Goal: Task Accomplishment & Management: Use online tool/utility

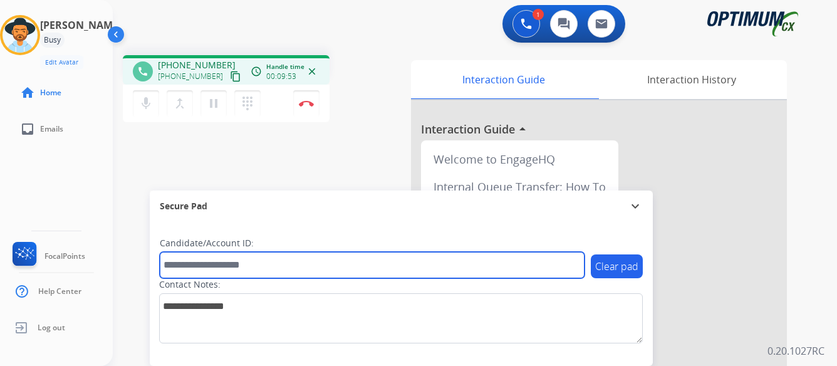
paste input "*******"
type input "*******"
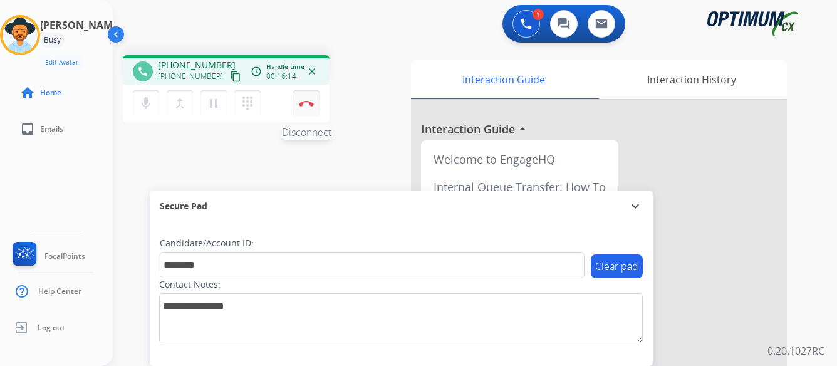
click at [312, 103] on img at bounding box center [306, 103] width 15 height 6
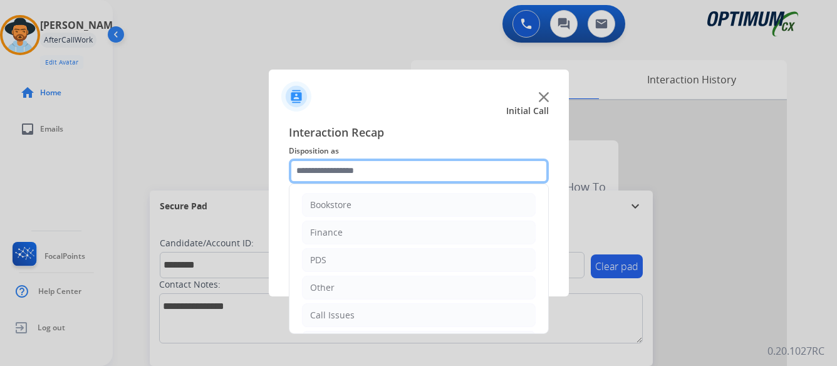
click at [395, 172] on input "text" at bounding box center [419, 170] width 260 height 25
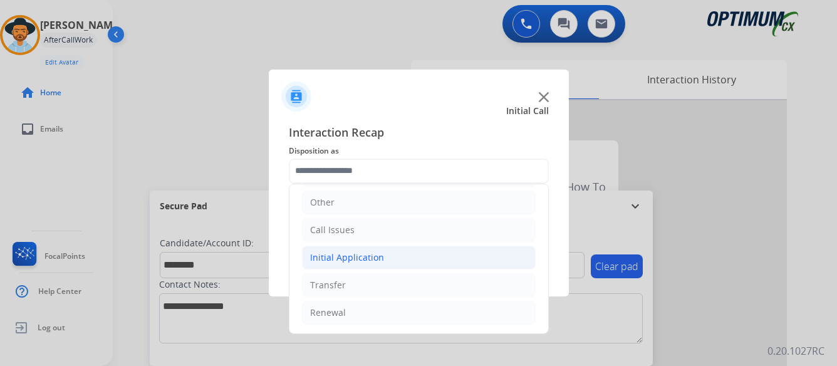
click at [351, 257] on div "Initial Application" at bounding box center [347, 257] width 74 height 13
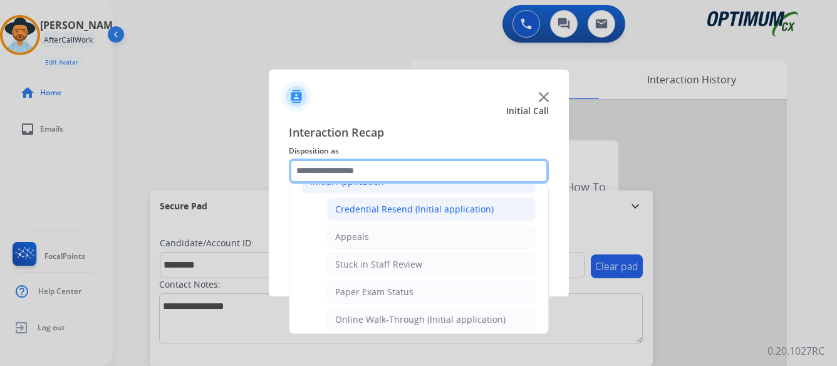
scroll to position [210, 0]
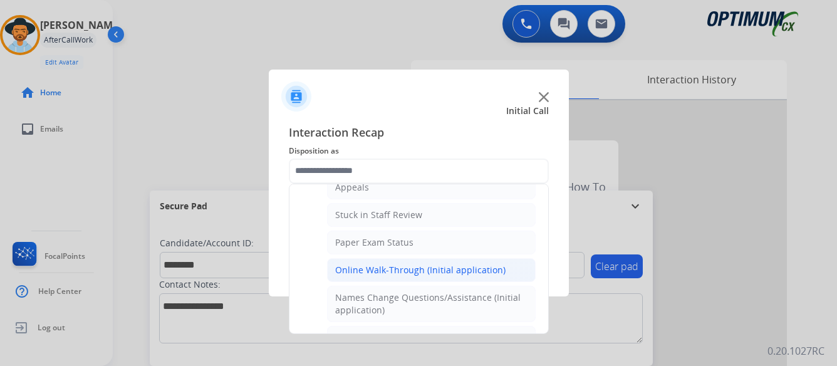
click at [393, 267] on div "Online Walk-Through (Initial application)" at bounding box center [420, 270] width 170 height 13
type input "**********"
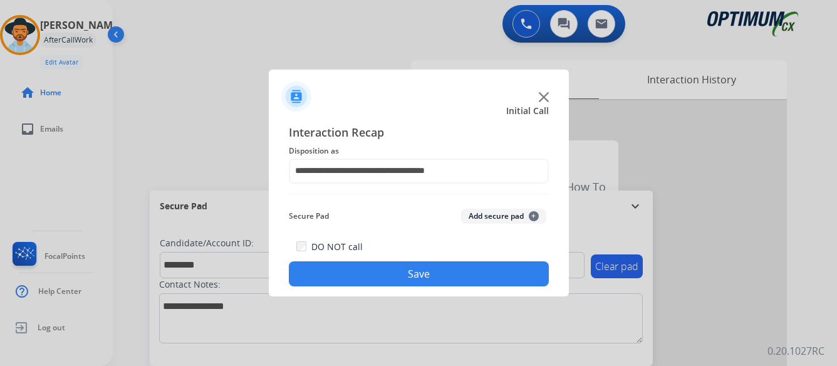
click at [416, 272] on button "Save" at bounding box center [419, 273] width 260 height 25
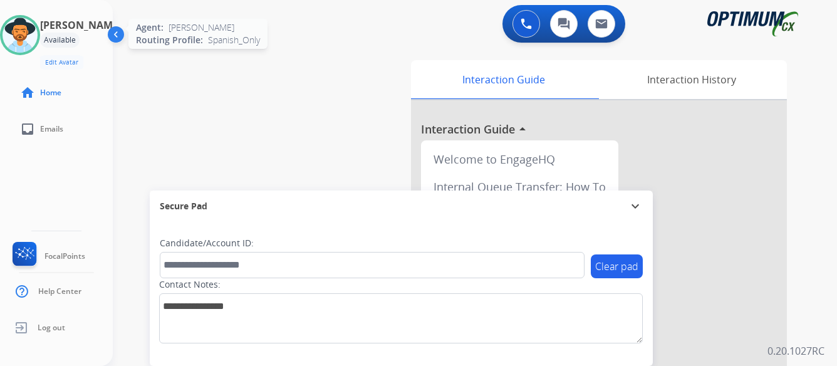
click at [31, 33] on img at bounding box center [20, 35] width 35 height 35
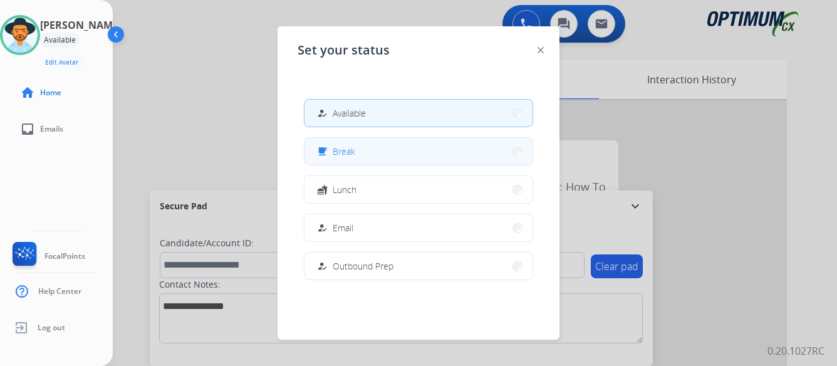
click at [442, 147] on button "free_breakfast Break" at bounding box center [418, 151] width 228 height 27
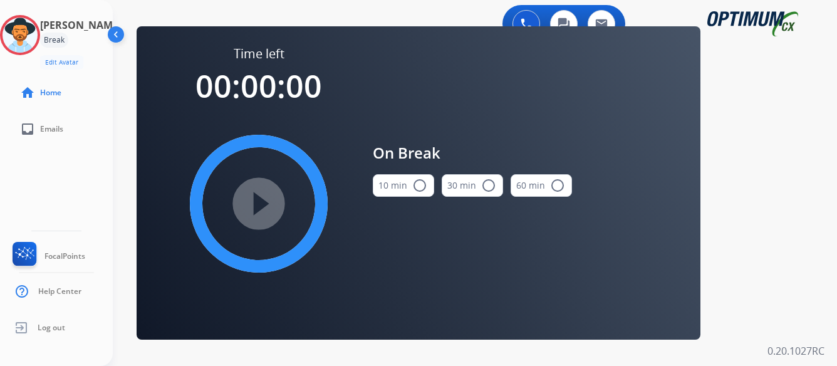
click at [418, 184] on mat-icon "radio_button_unchecked" at bounding box center [419, 185] width 15 height 15
click at [261, 204] on mat-icon "play_circle_filled" at bounding box center [258, 203] width 15 height 15
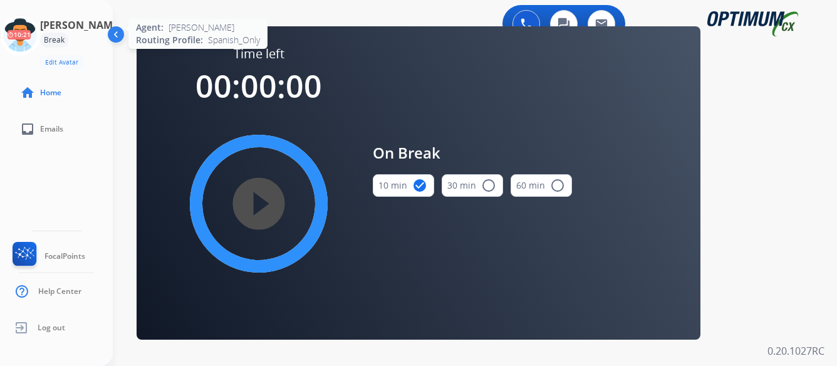
click at [41, 36] on icon at bounding box center [20, 35] width 41 height 41
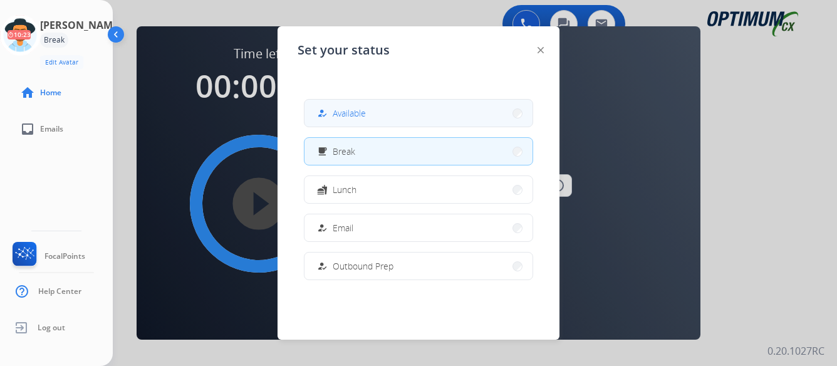
click at [403, 108] on button "how_to_reg Available" at bounding box center [418, 113] width 228 height 27
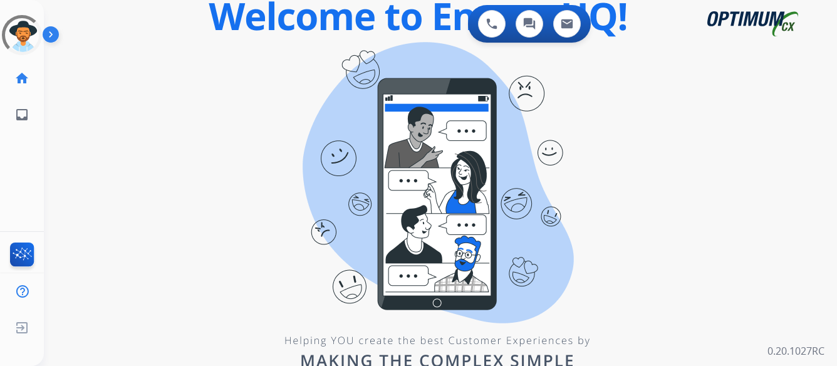
click at [650, 201] on div "0 Voice Interactions 0 Chat Interactions 0 Email Interactions swap_horiz Break …" at bounding box center [440, 183] width 793 height 366
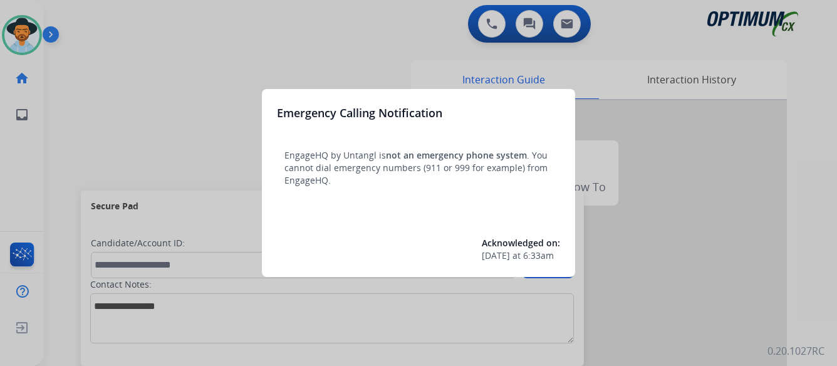
click at [701, 187] on div at bounding box center [418, 183] width 837 height 366
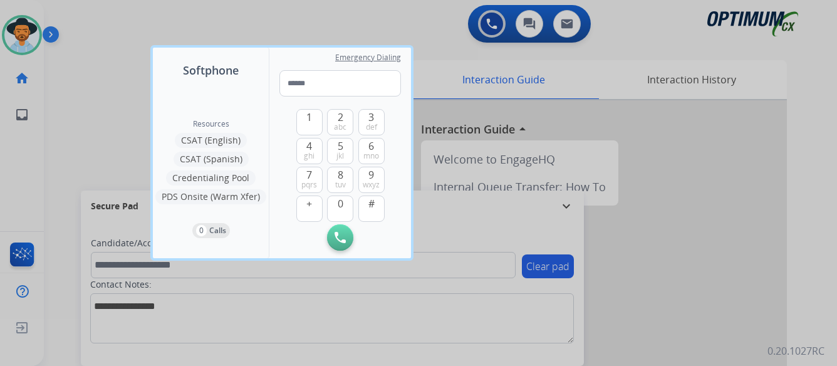
click at [701, 187] on div at bounding box center [418, 183] width 837 height 366
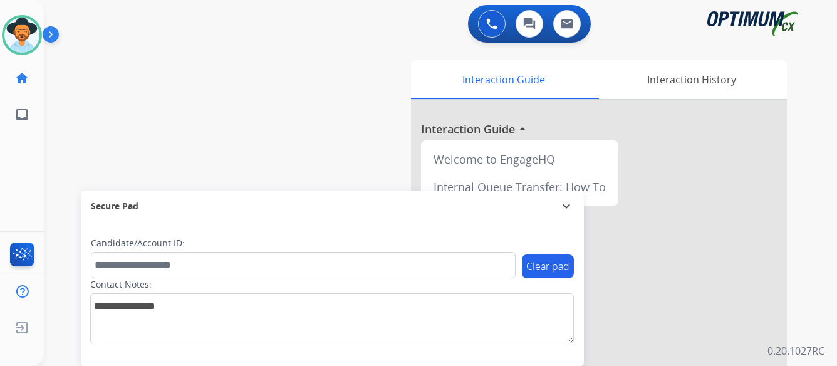
click at [49, 34] on img at bounding box center [53, 37] width 21 height 24
